Goal: Information Seeking & Learning: Learn about a topic

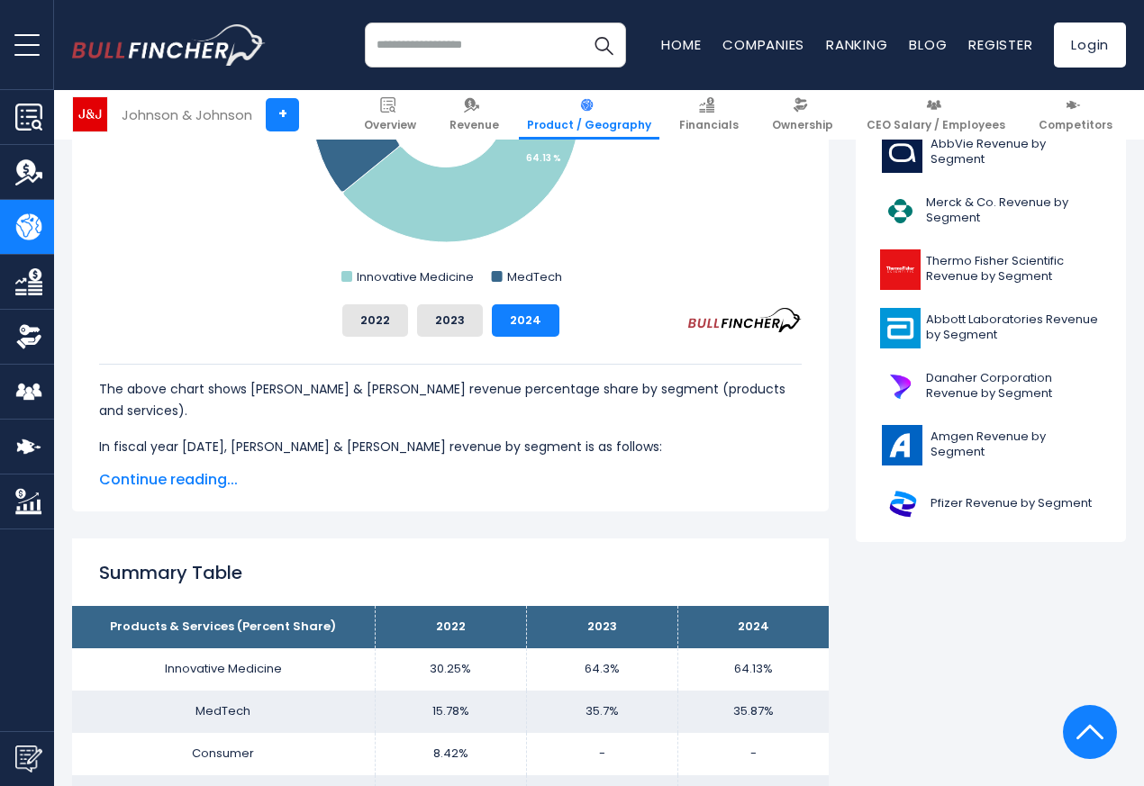
scroll to position [1081, 0]
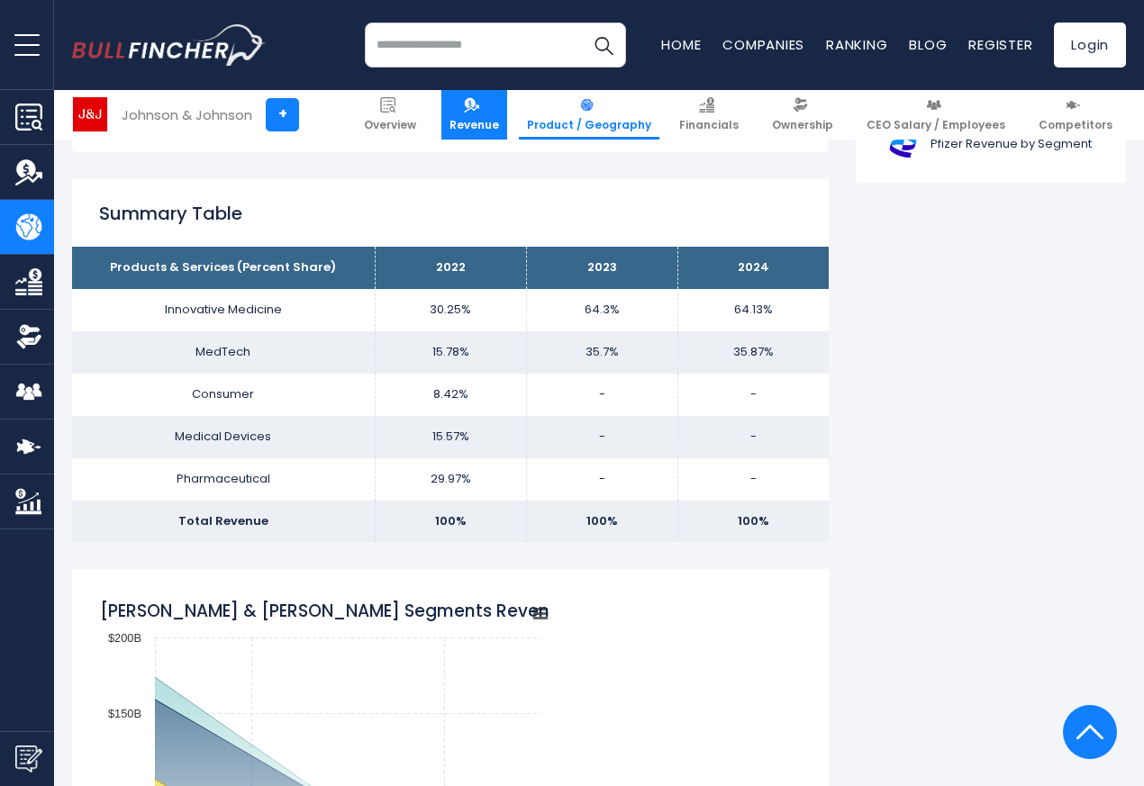
click at [479, 100] on img at bounding box center [471, 104] width 15 height 15
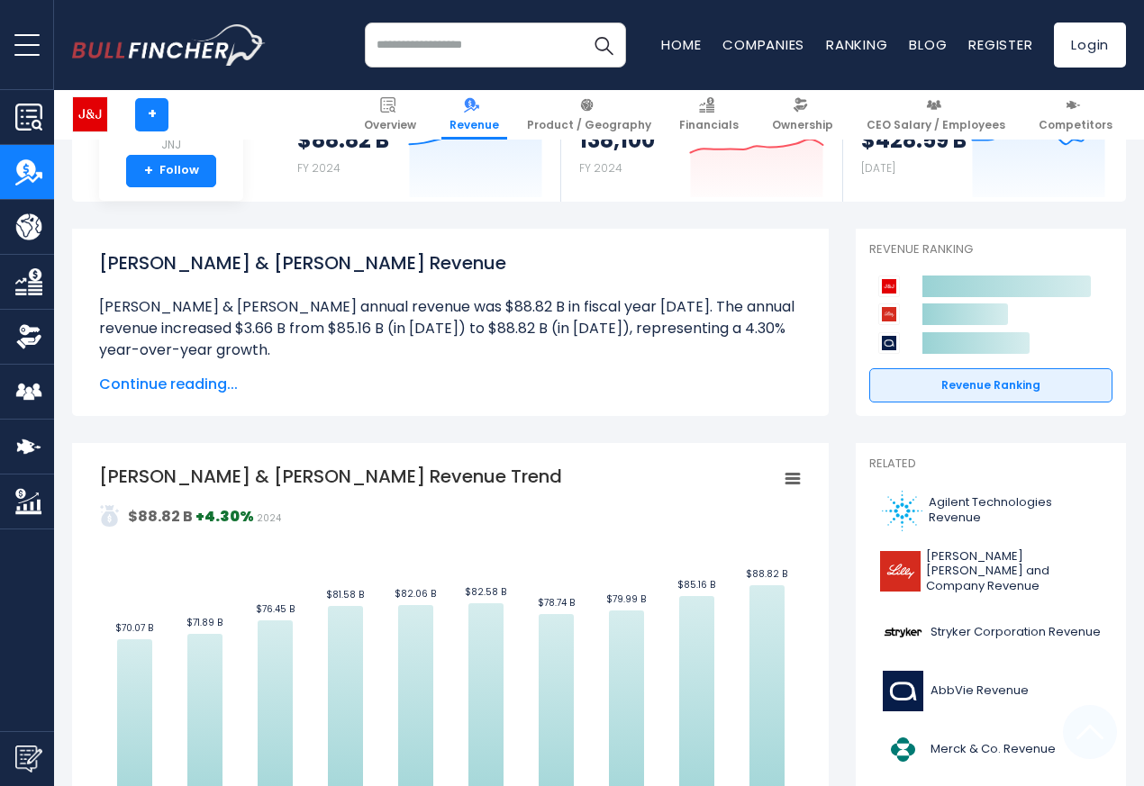
scroll to position [648, 0]
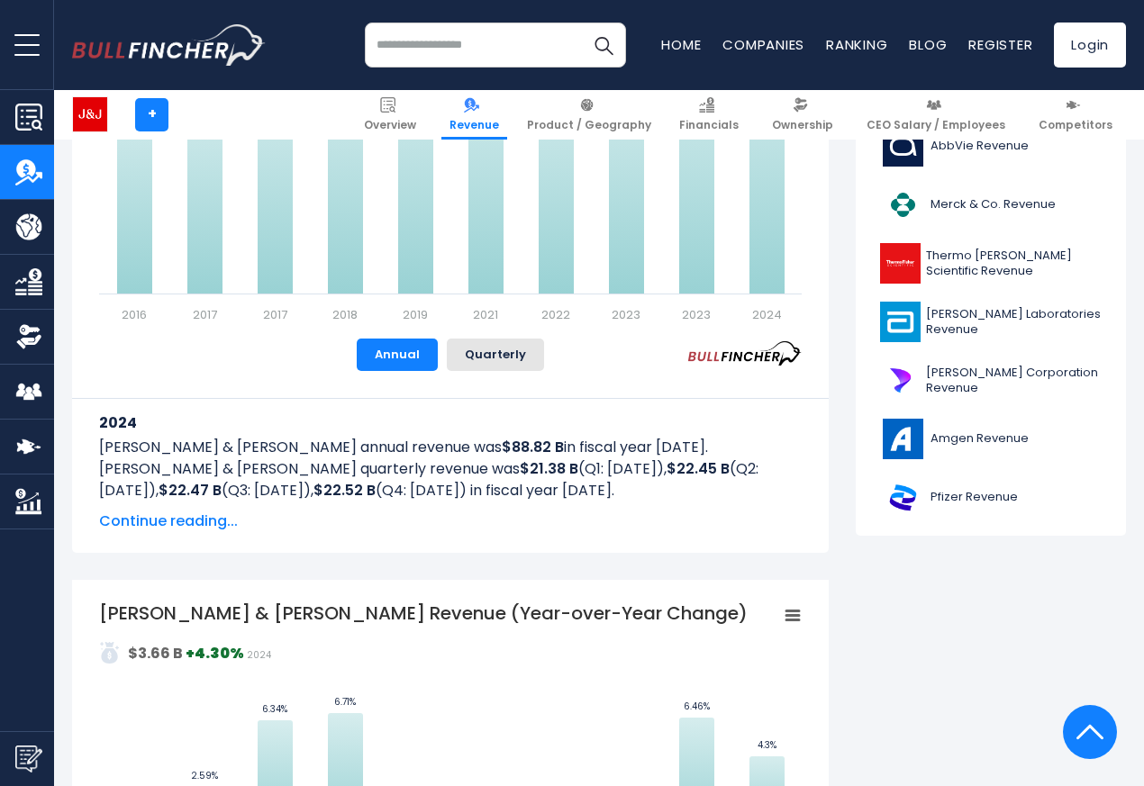
click at [645, 313] on rect "Johnson & Johnson's Revenue Trend" at bounding box center [450, 121] width 702 height 405
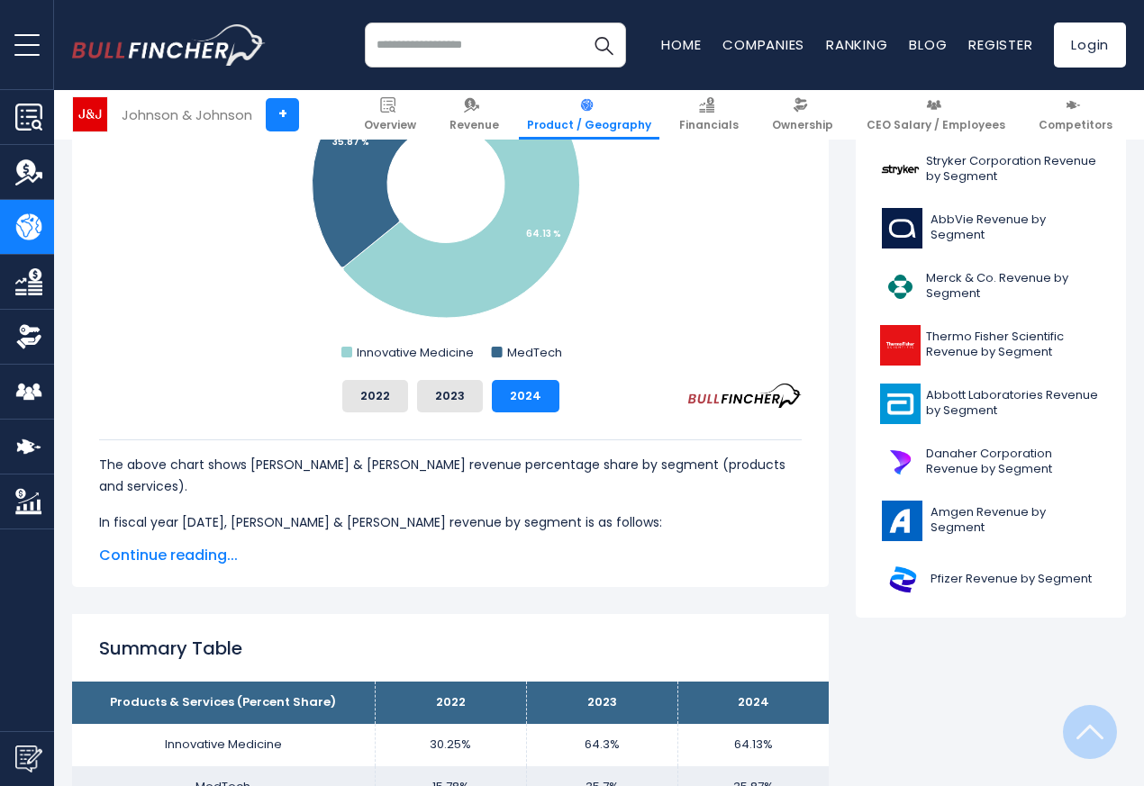
scroll to position [648, 0]
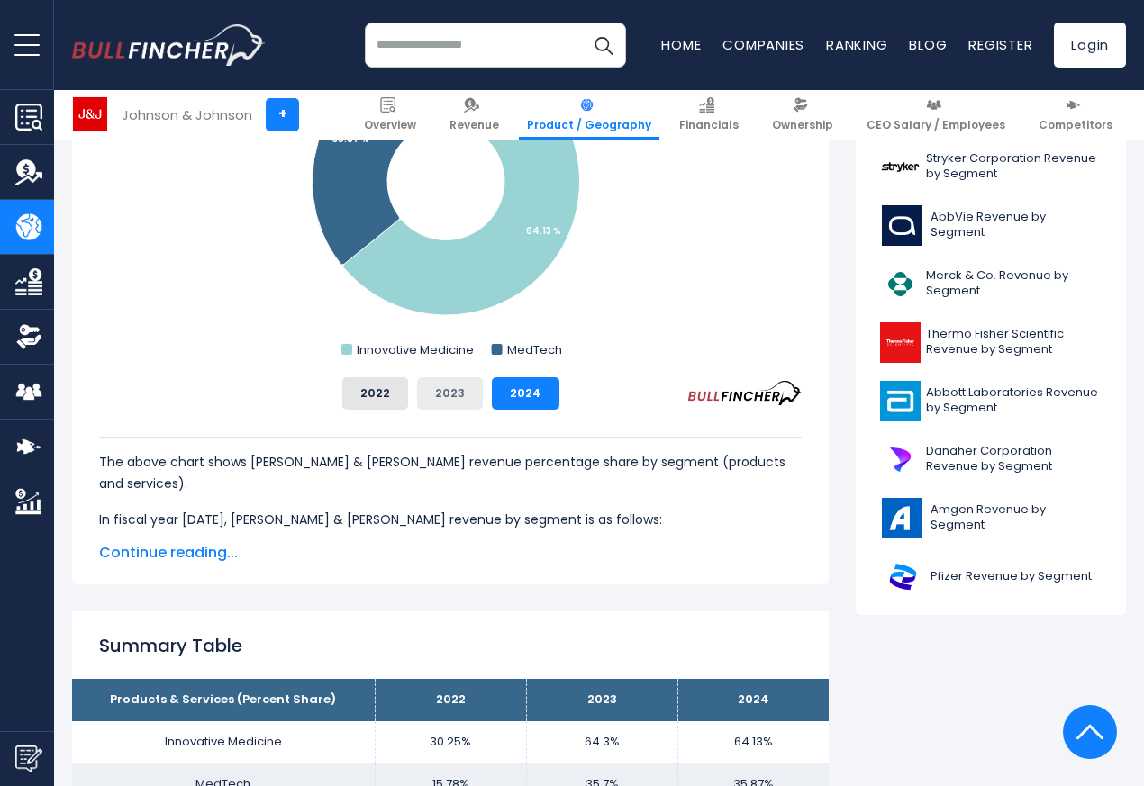
click at [438, 394] on button "2023" at bounding box center [450, 393] width 66 height 32
click at [118, 557] on span "Continue reading..." at bounding box center [450, 553] width 702 height 22
